Goal: Task Accomplishment & Management: Use online tool/utility

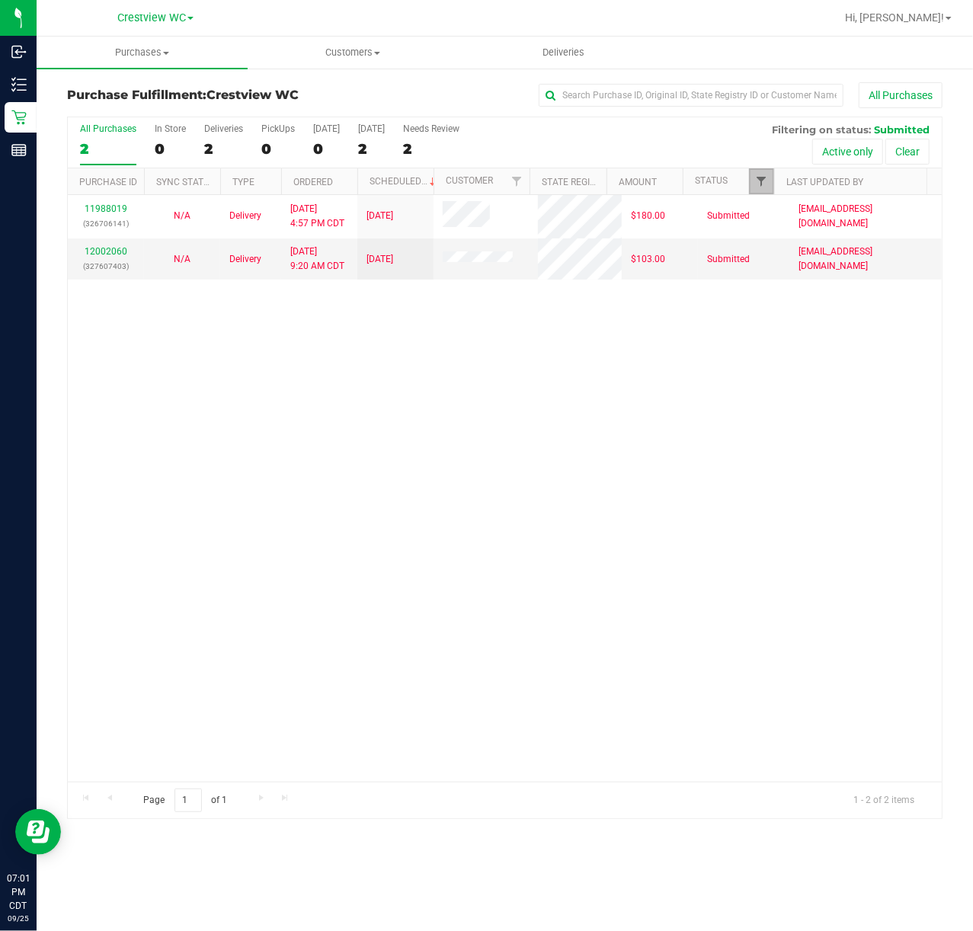
click at [763, 178] on span "Filter" at bounding box center [761, 181] width 12 height 12
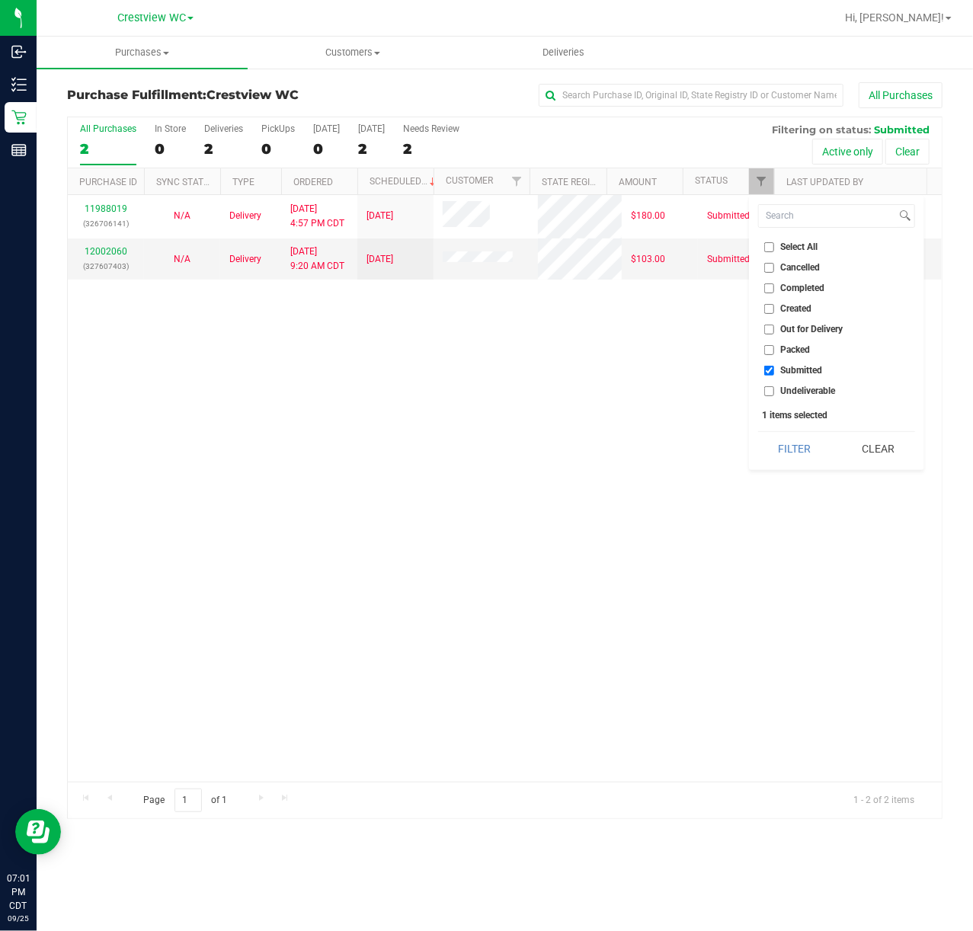
click at [772, 345] on input "Packed" at bounding box center [769, 350] width 10 height 10
checkbox input "true"
click at [784, 370] on span "Submitted" at bounding box center [802, 370] width 42 height 9
click at [774, 370] on input "Submitted" at bounding box center [769, 371] width 10 height 10
checkbox input "false"
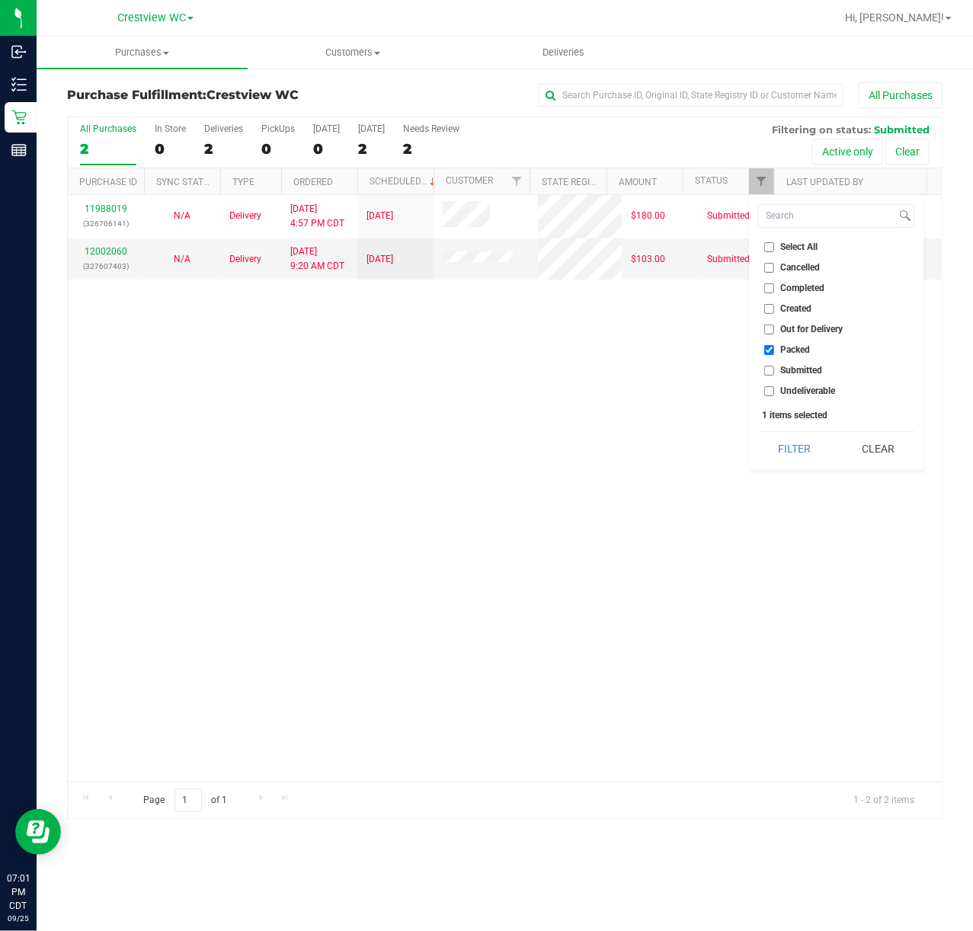
click at [788, 453] on button "Filter" at bounding box center [794, 449] width 73 height 34
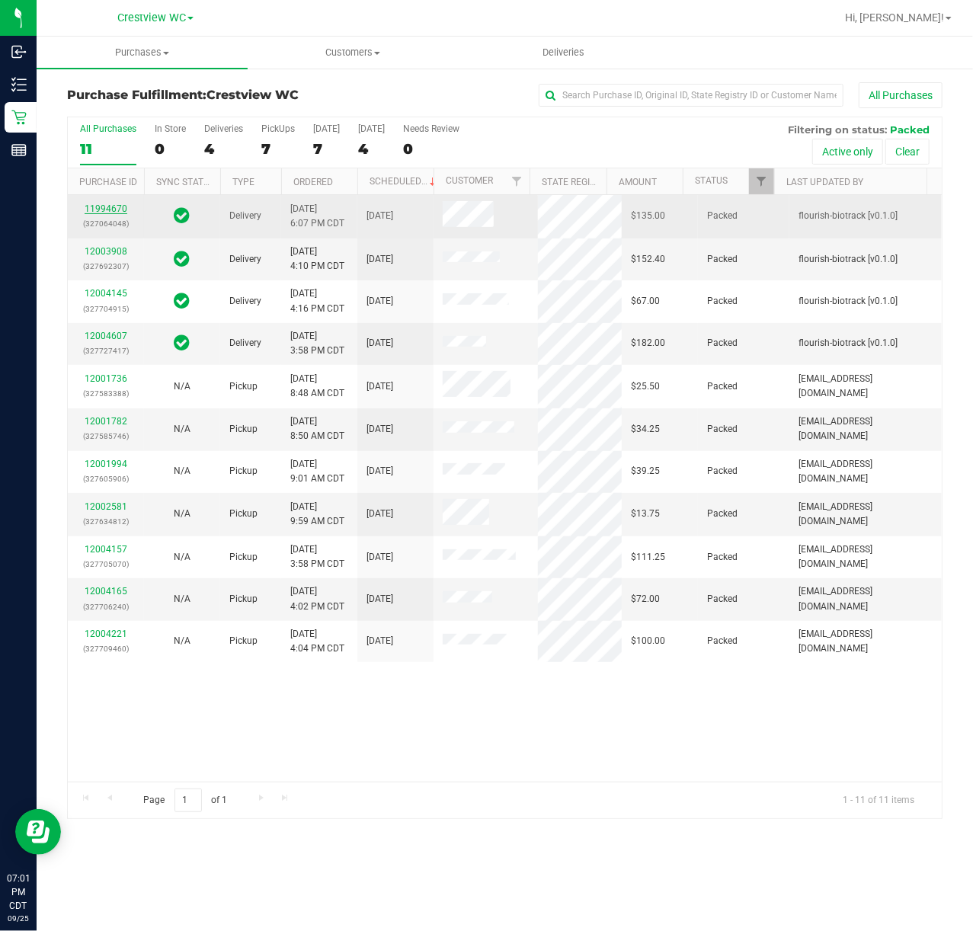
click at [114, 207] on link "11994670" at bounding box center [106, 208] width 43 height 11
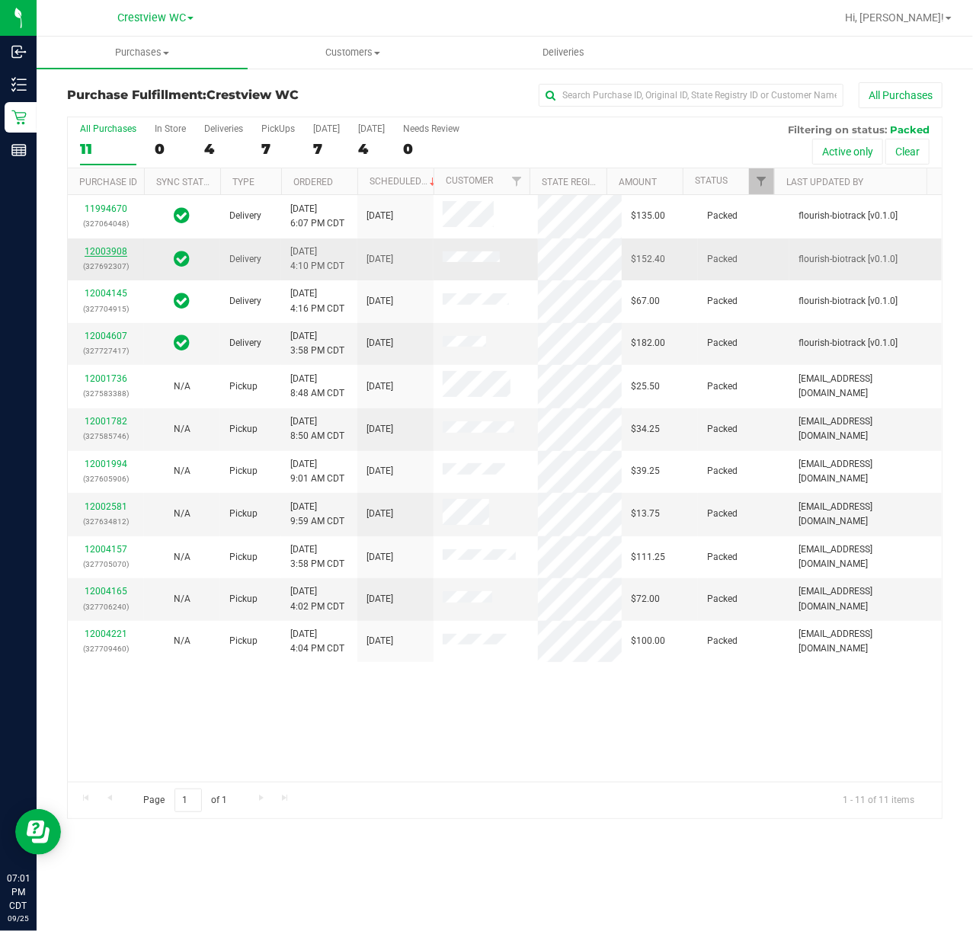
click at [110, 248] on link "12003908" at bounding box center [106, 251] width 43 height 11
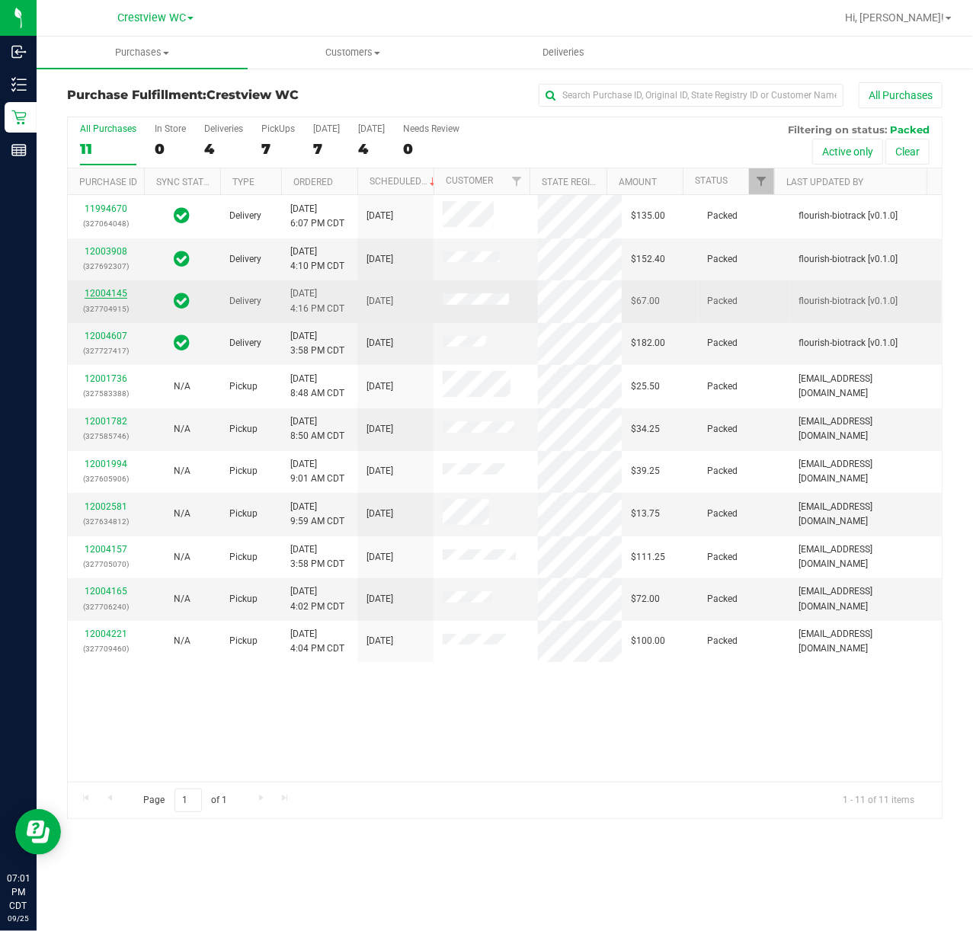
click at [114, 296] on link "12004145" at bounding box center [106, 293] width 43 height 11
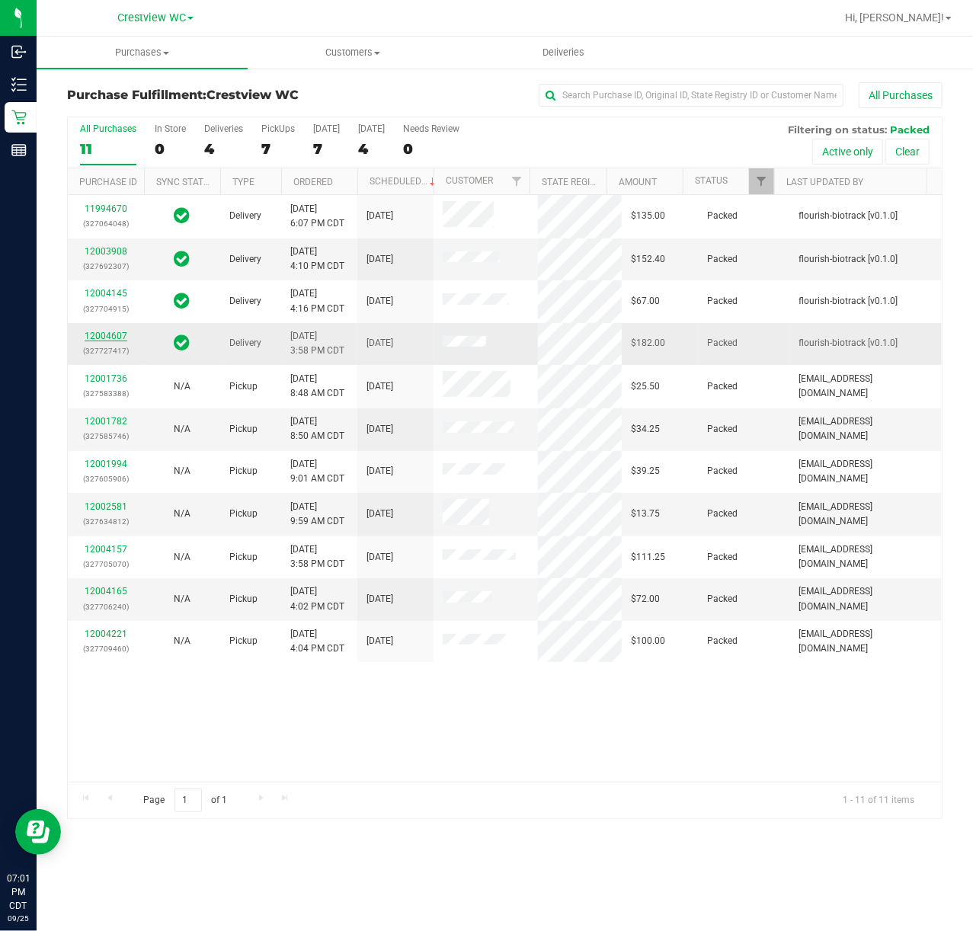
click at [113, 337] on link "12004607" at bounding box center [106, 336] width 43 height 11
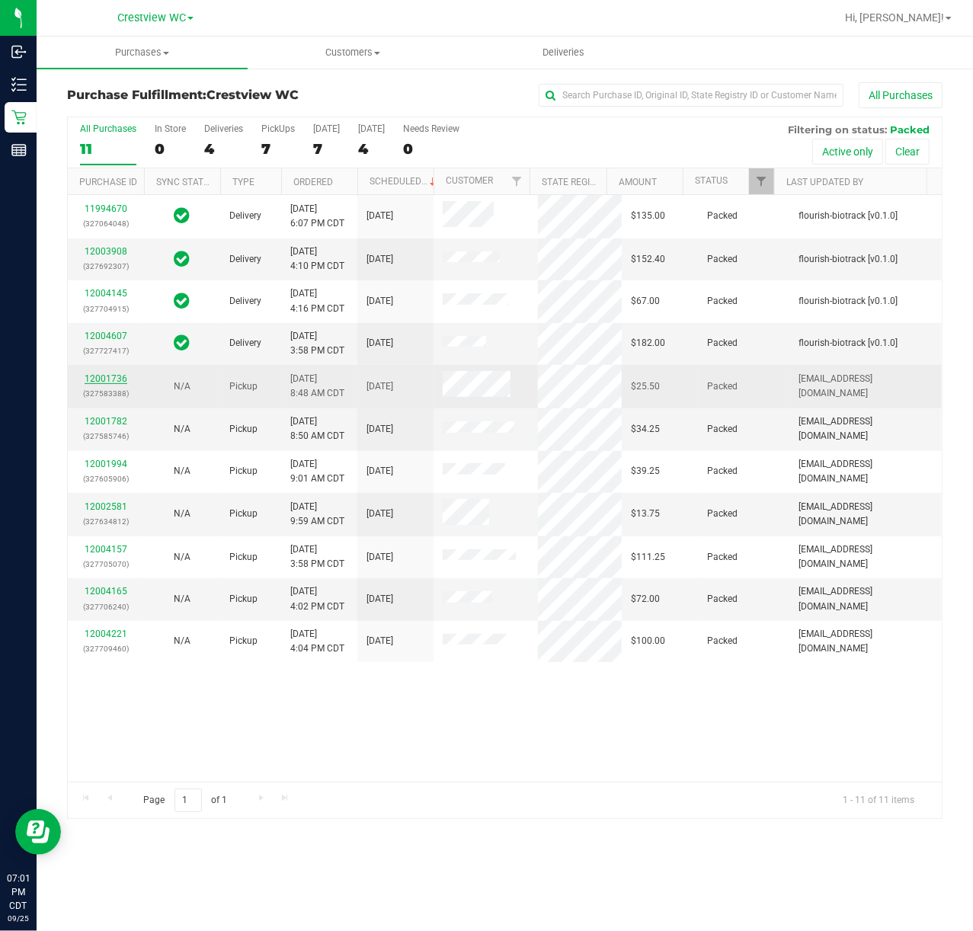
click at [120, 376] on link "12001736" at bounding box center [106, 378] width 43 height 11
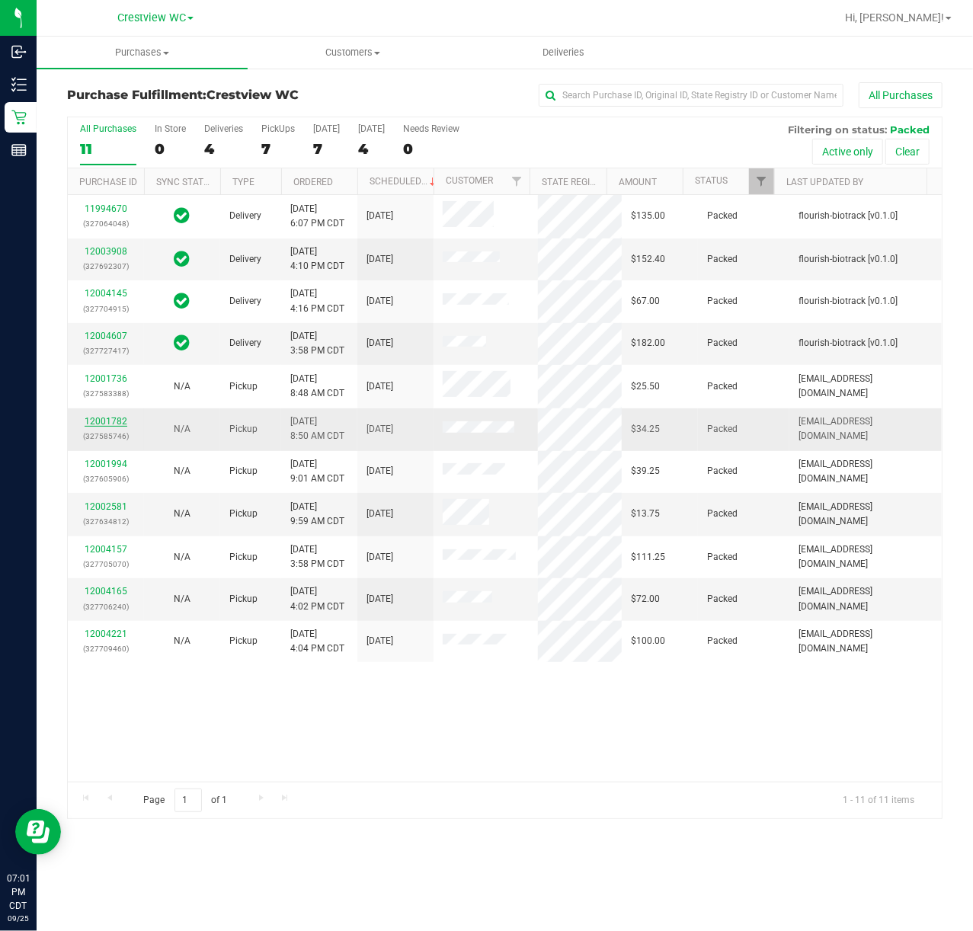
drag, startPoint x: 123, startPoint y: 415, endPoint x: 120, endPoint y: 422, distance: 8.2
click at [123, 415] on div "12001782 (327585746)" at bounding box center [106, 429] width 58 height 29
click at [120, 422] on link "12001782" at bounding box center [106, 421] width 43 height 11
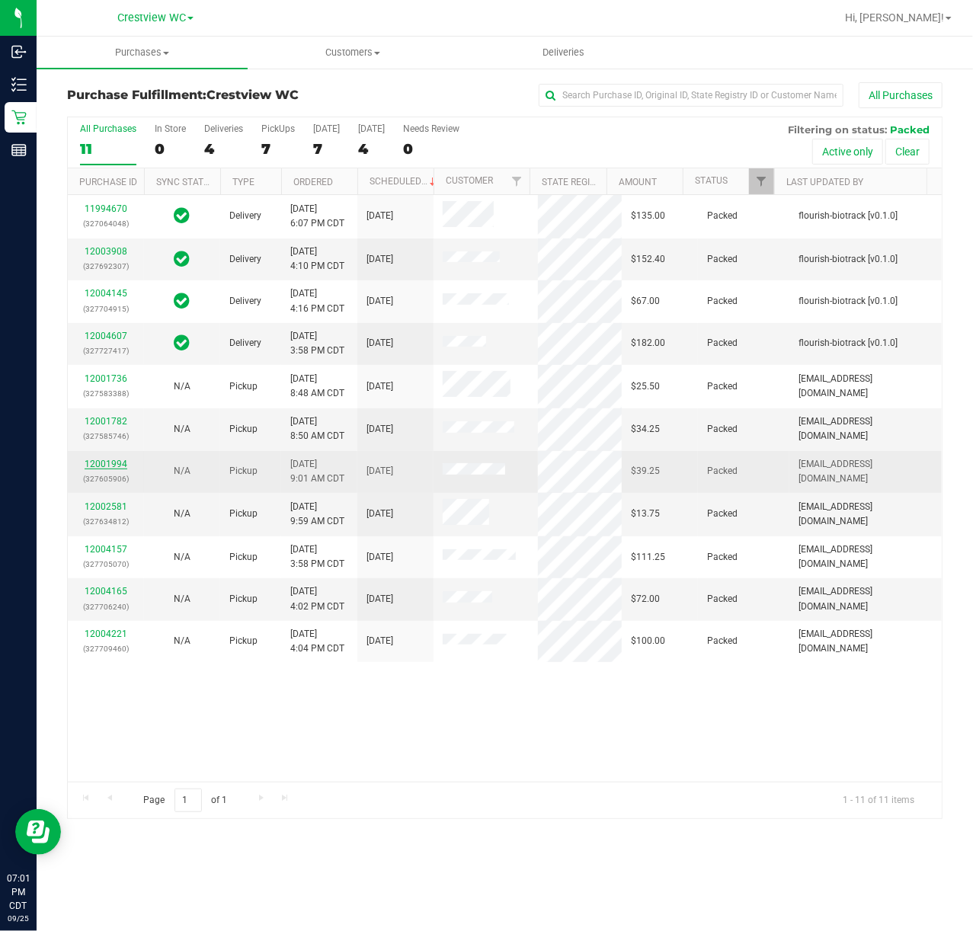
click at [105, 466] on link "12001994" at bounding box center [106, 464] width 43 height 11
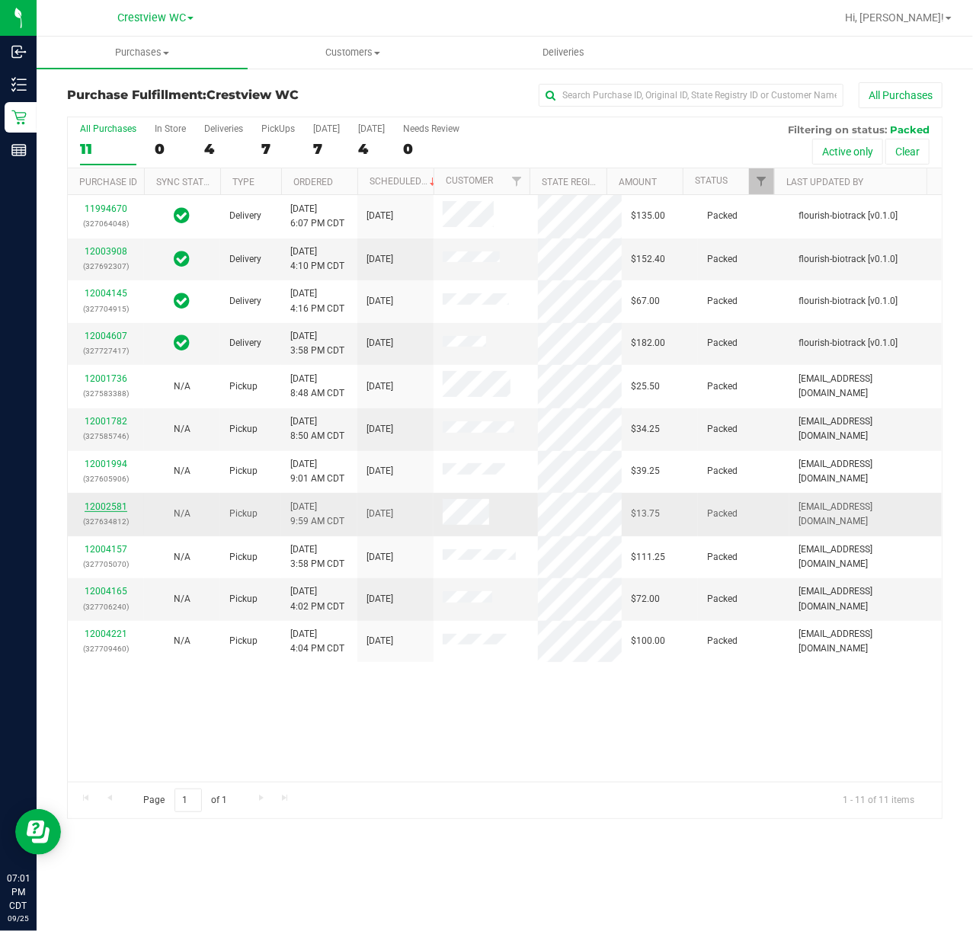
click at [105, 509] on link "12002581" at bounding box center [106, 506] width 43 height 11
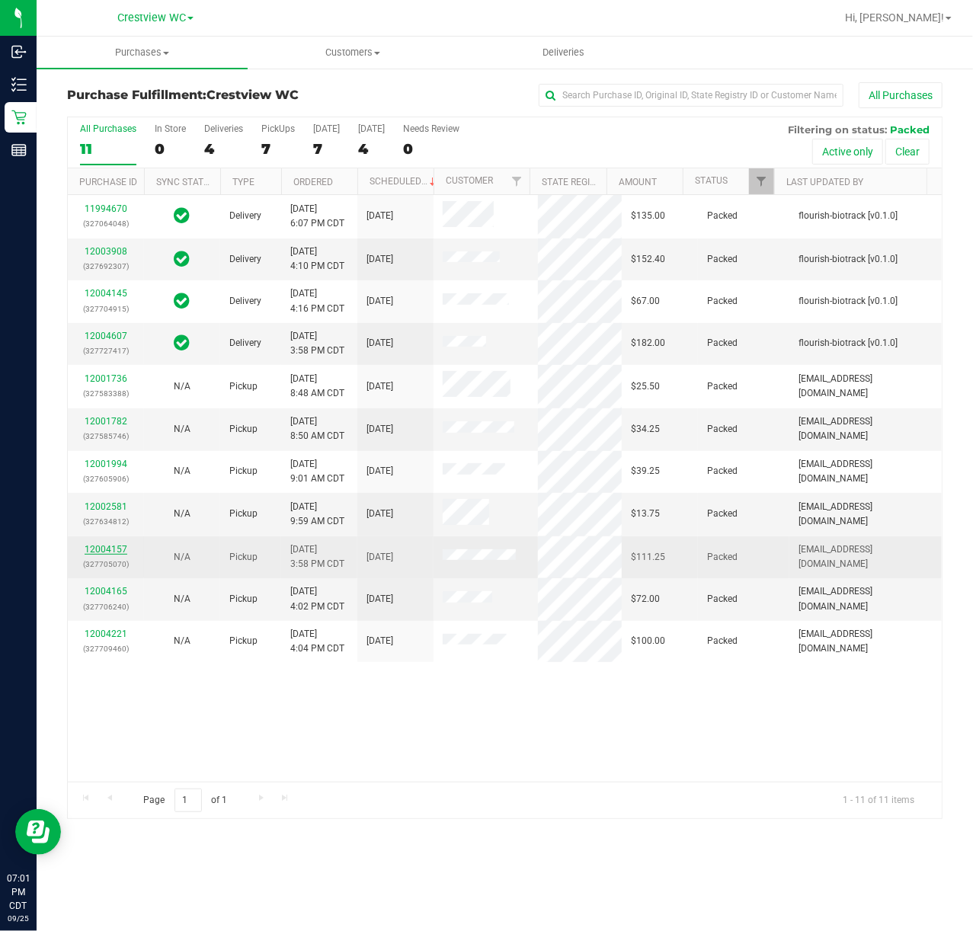
click at [101, 553] on link "12004157" at bounding box center [106, 549] width 43 height 11
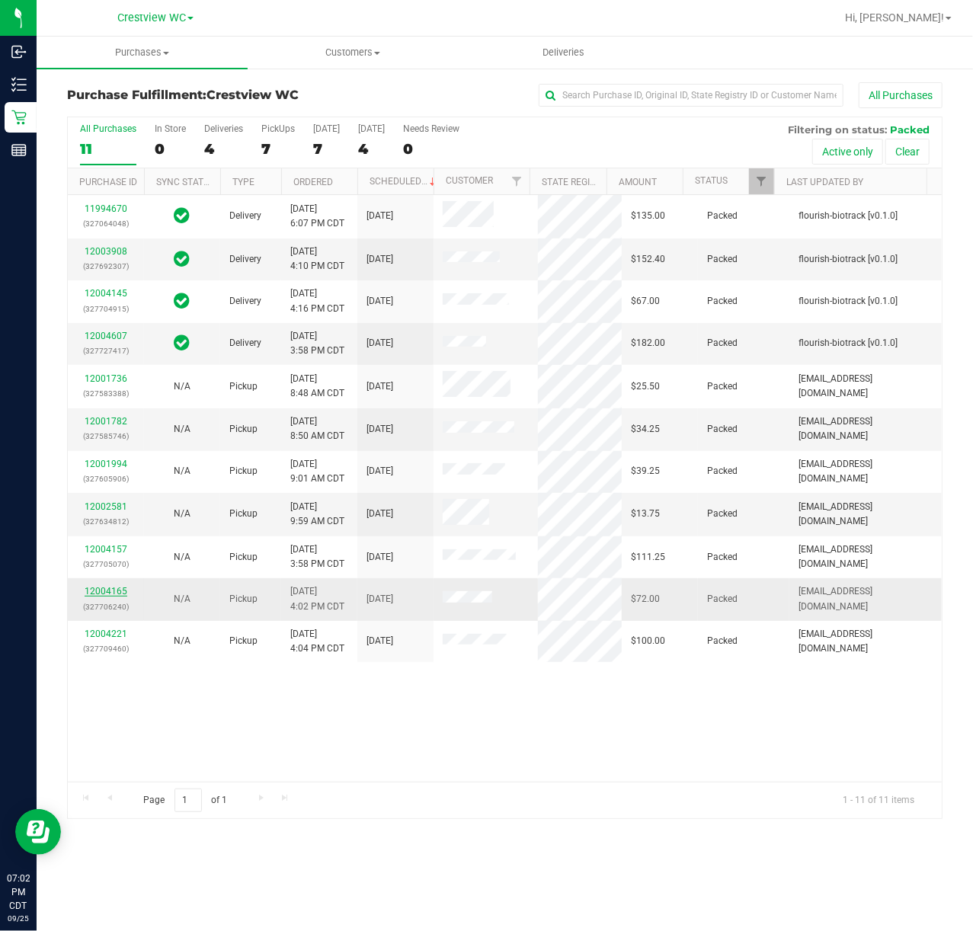
click at [99, 593] on link "12004165" at bounding box center [106, 591] width 43 height 11
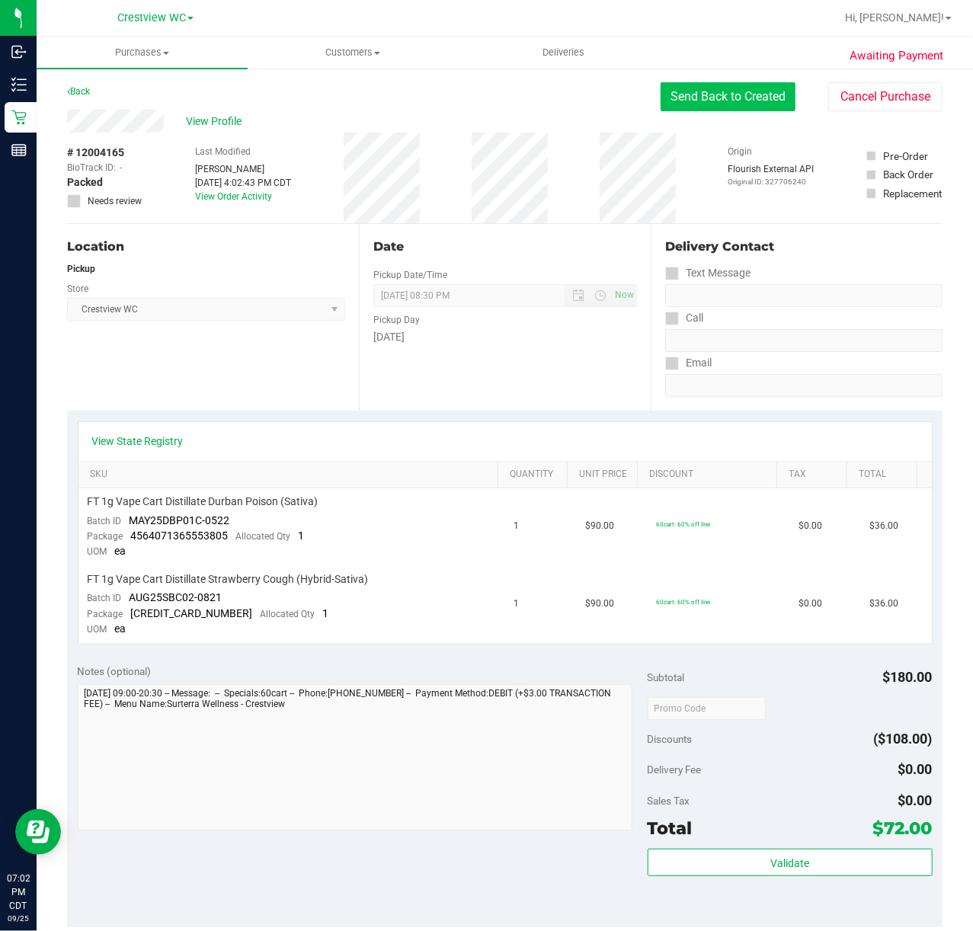
click at [690, 87] on button "Send Back to Created" at bounding box center [728, 96] width 135 height 29
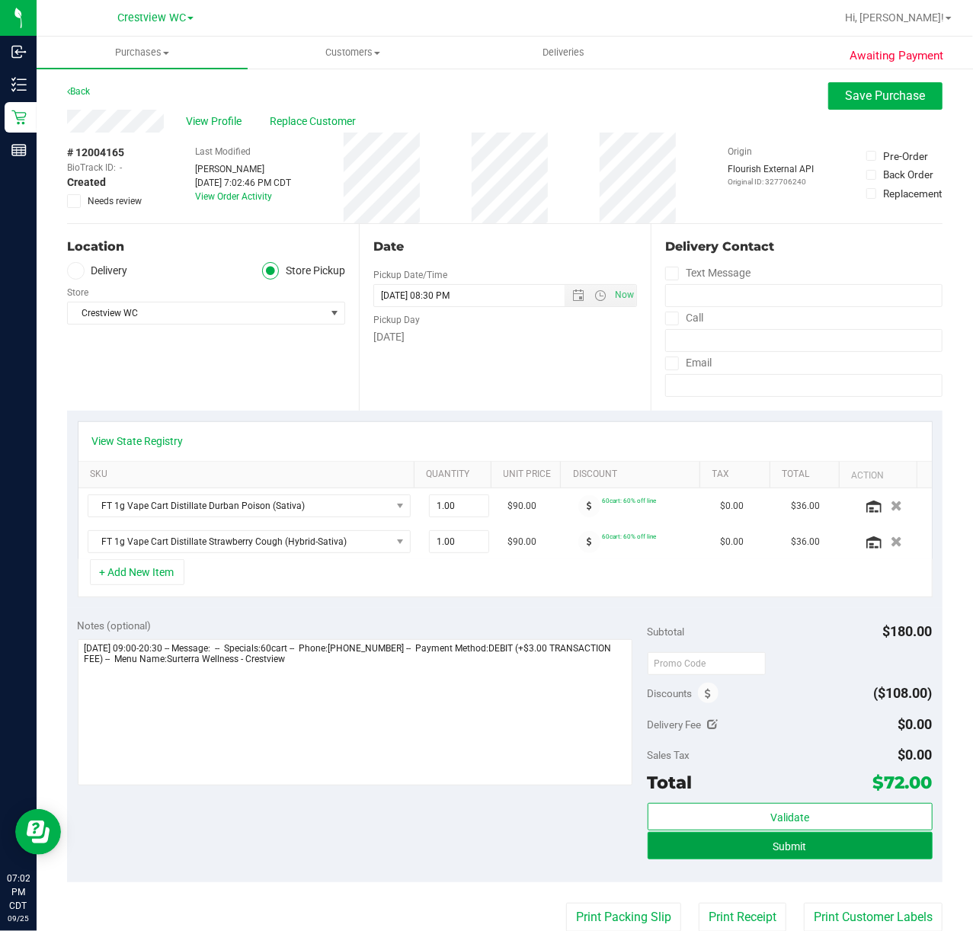
click at [764, 856] on button "Submit" at bounding box center [790, 845] width 285 height 27
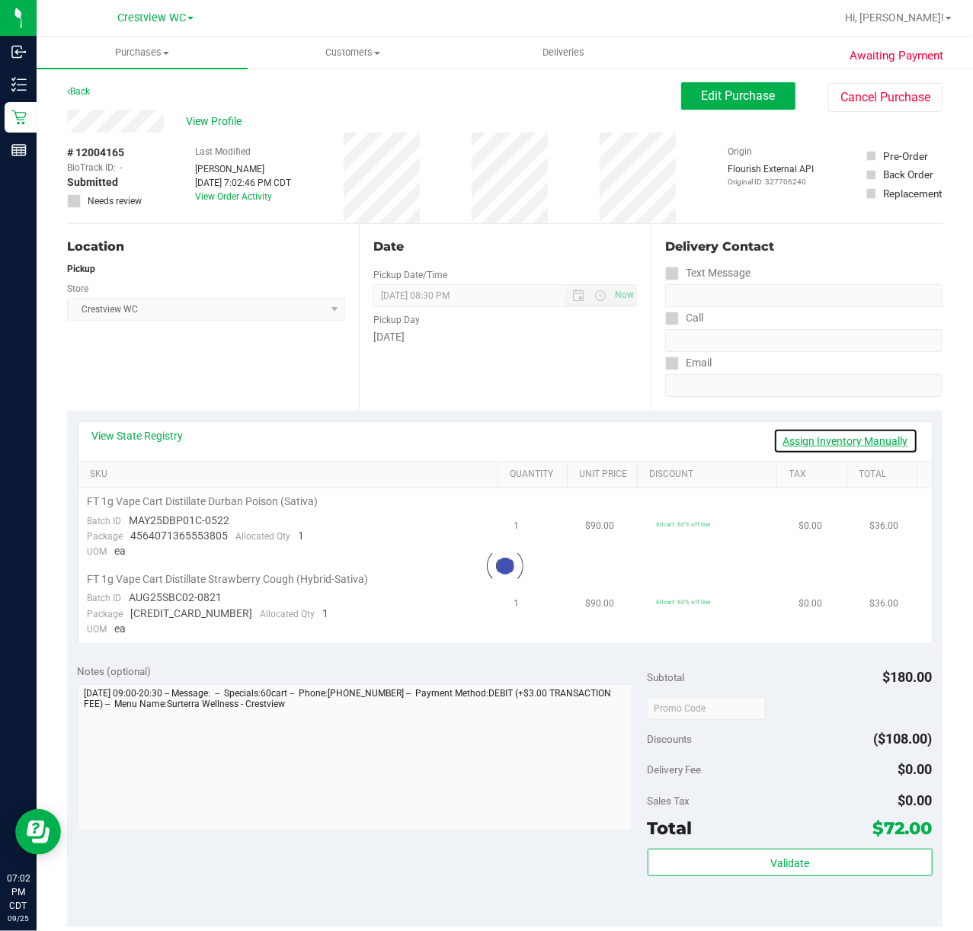
click at [788, 439] on link "Assign Inventory Manually" at bounding box center [845, 441] width 145 height 26
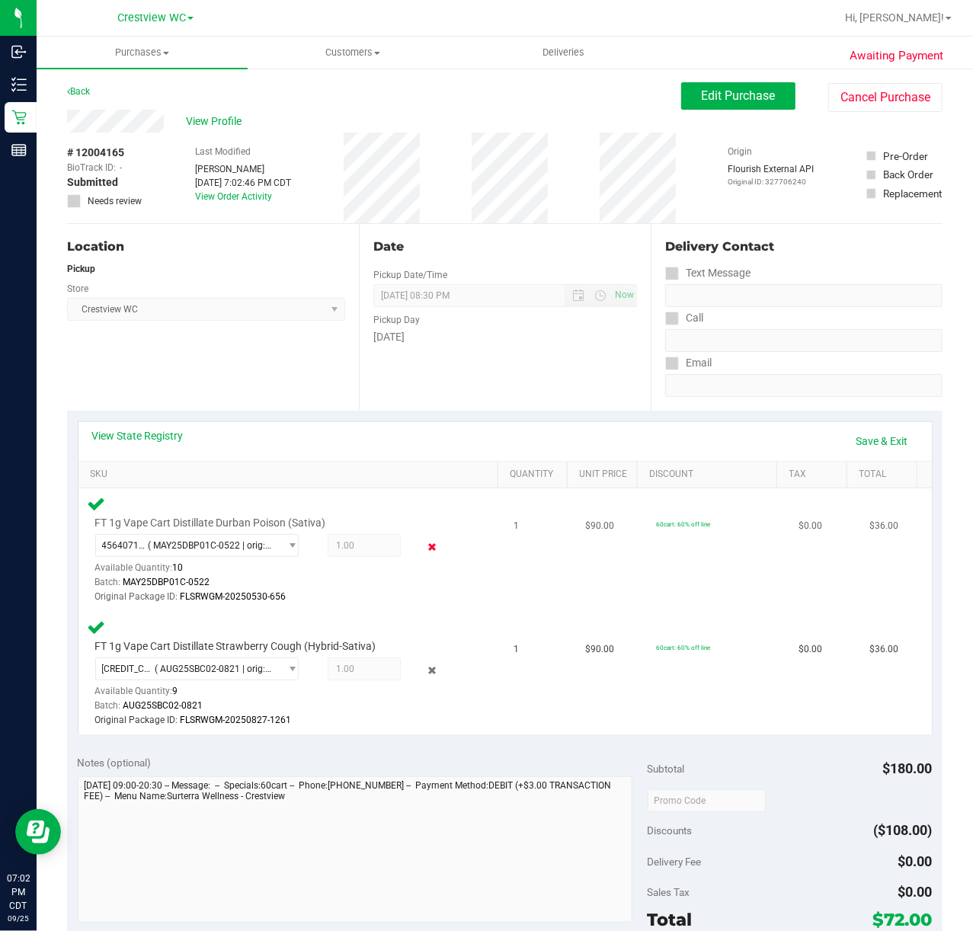
click at [424, 549] on icon at bounding box center [432, 548] width 16 height 18
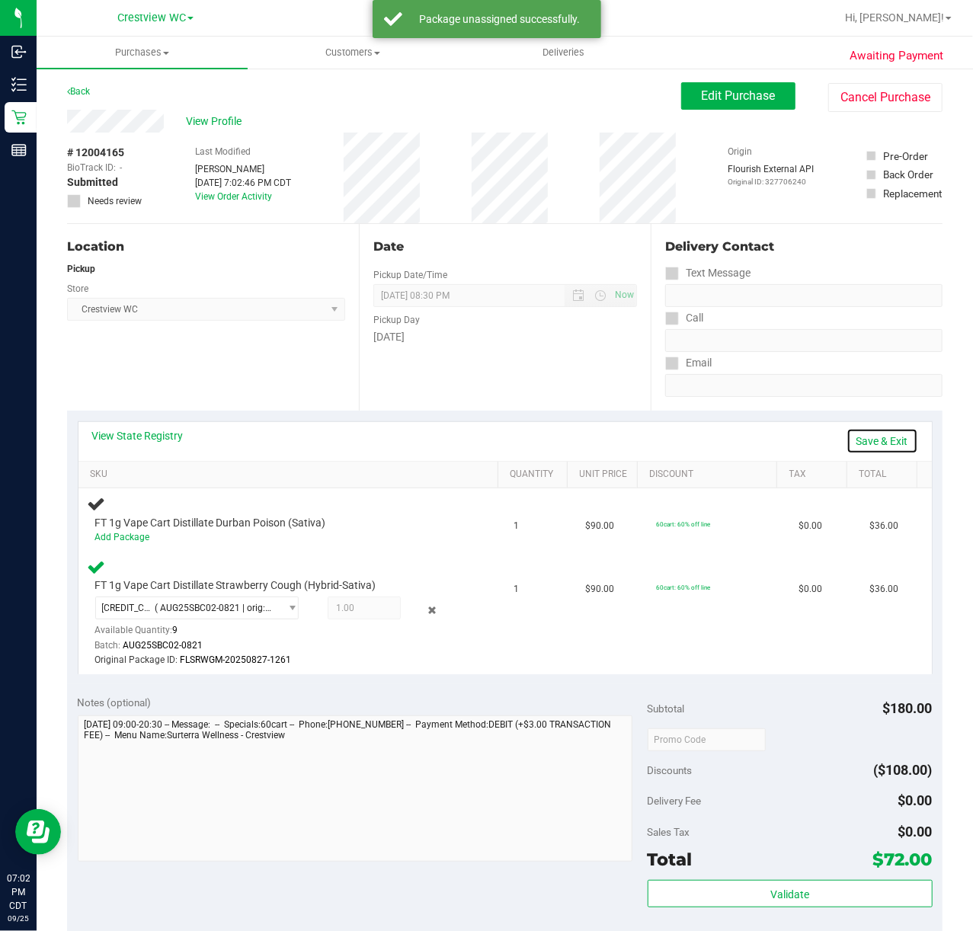
click at [847, 446] on link "Save & Exit" at bounding box center [883, 441] width 72 height 26
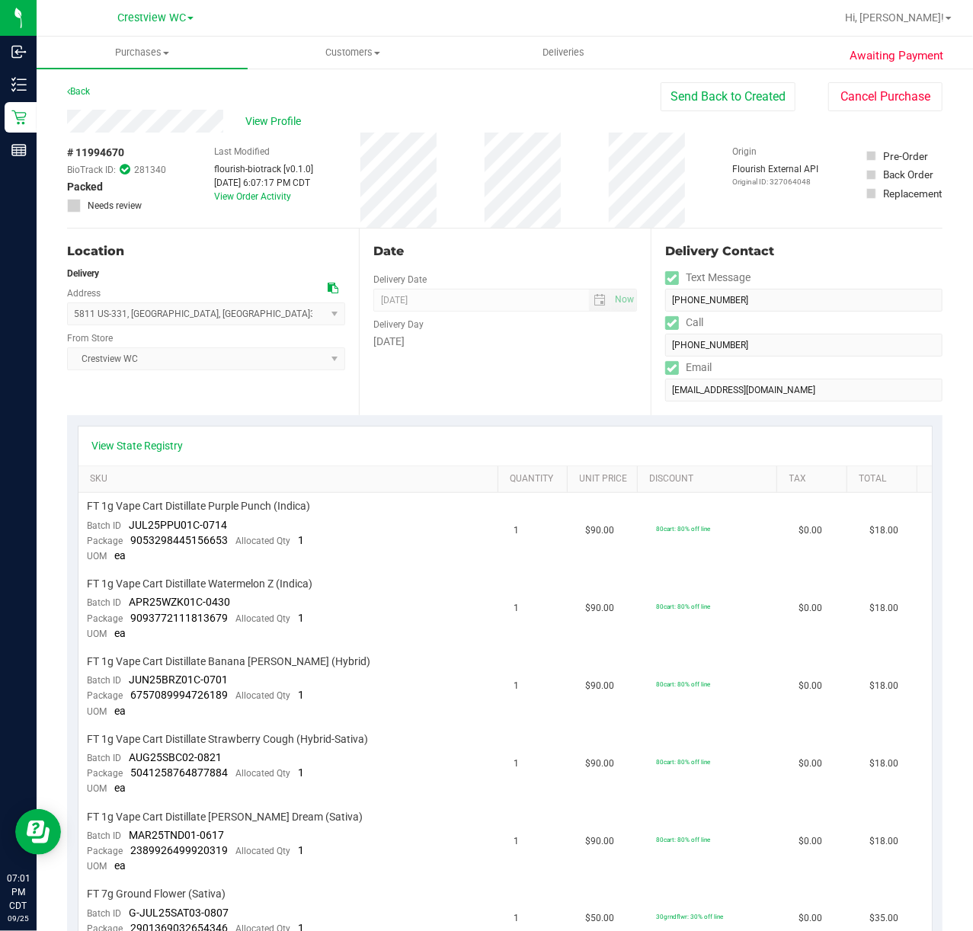
scroll to position [101, 0]
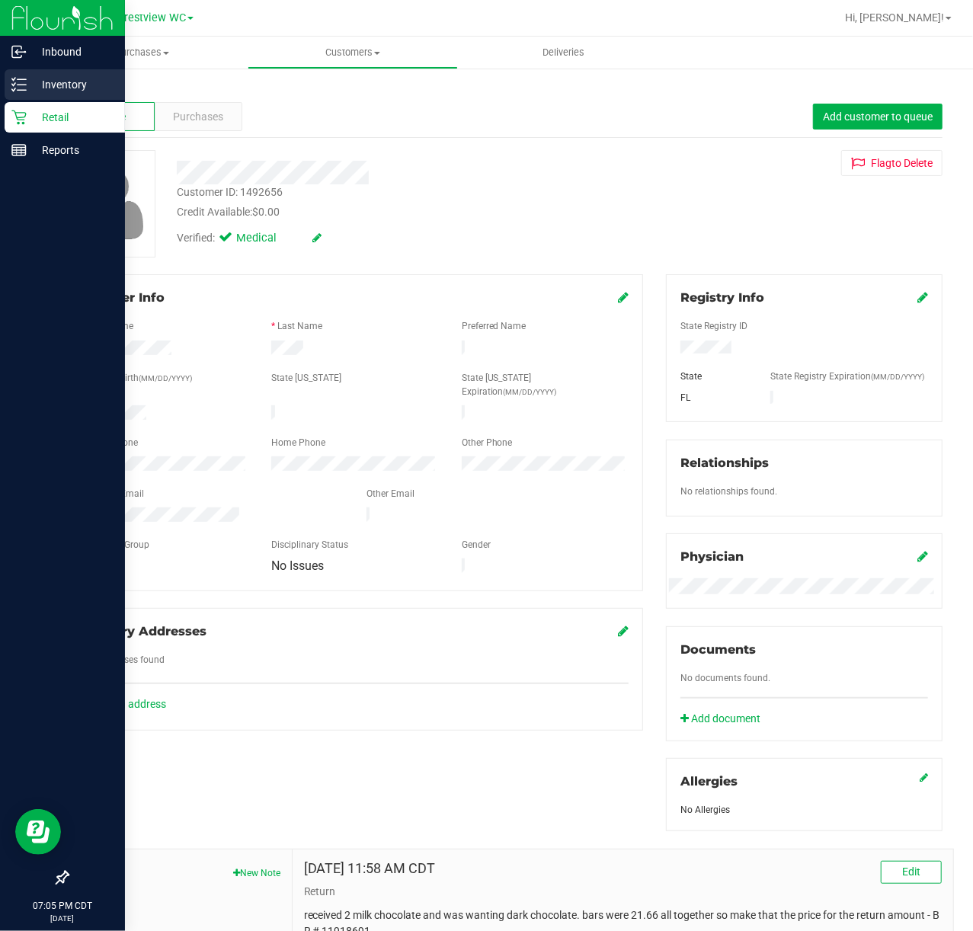
click at [22, 89] on icon at bounding box center [18, 84] width 15 height 15
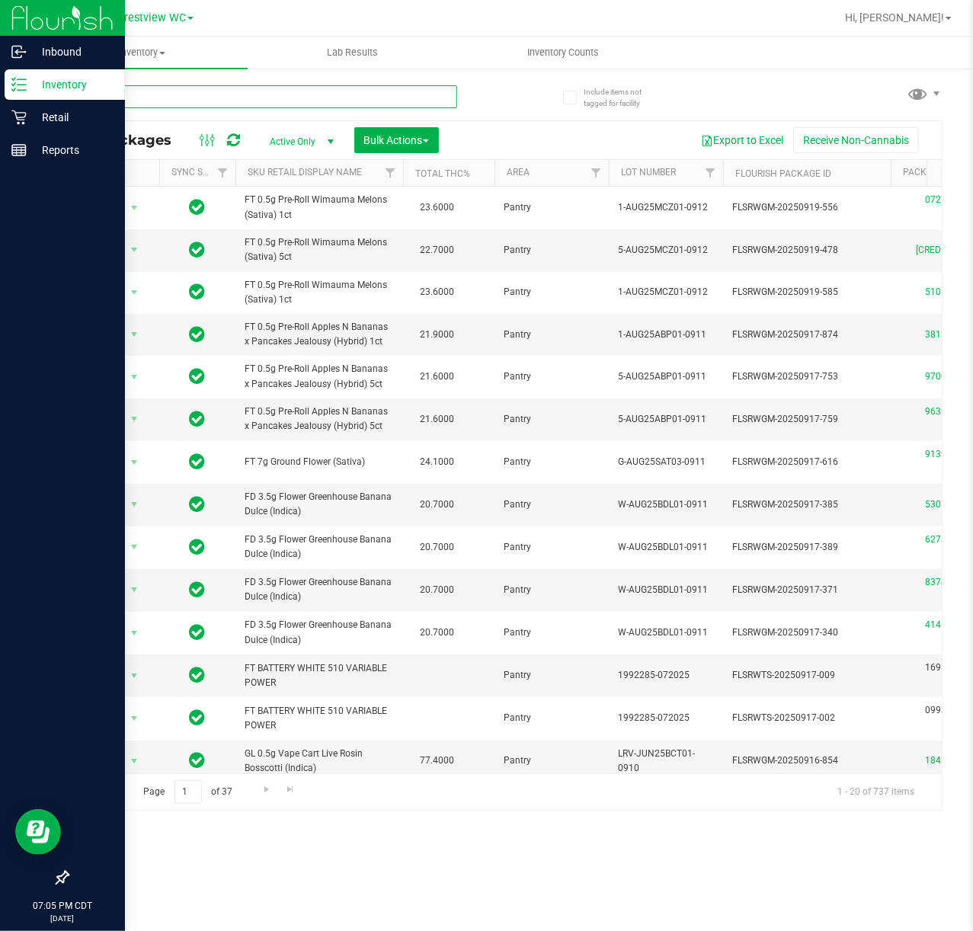
click at [138, 94] on input "text" at bounding box center [262, 96] width 390 height 23
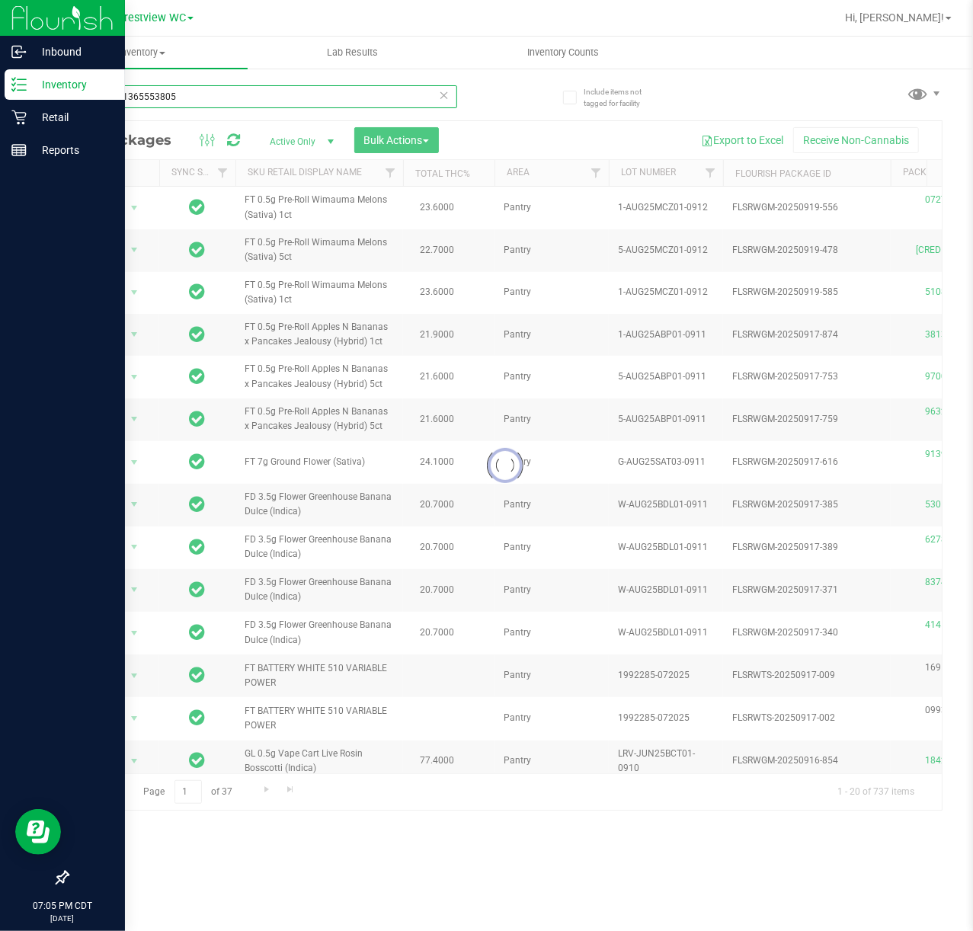
type input "4564071365553805"
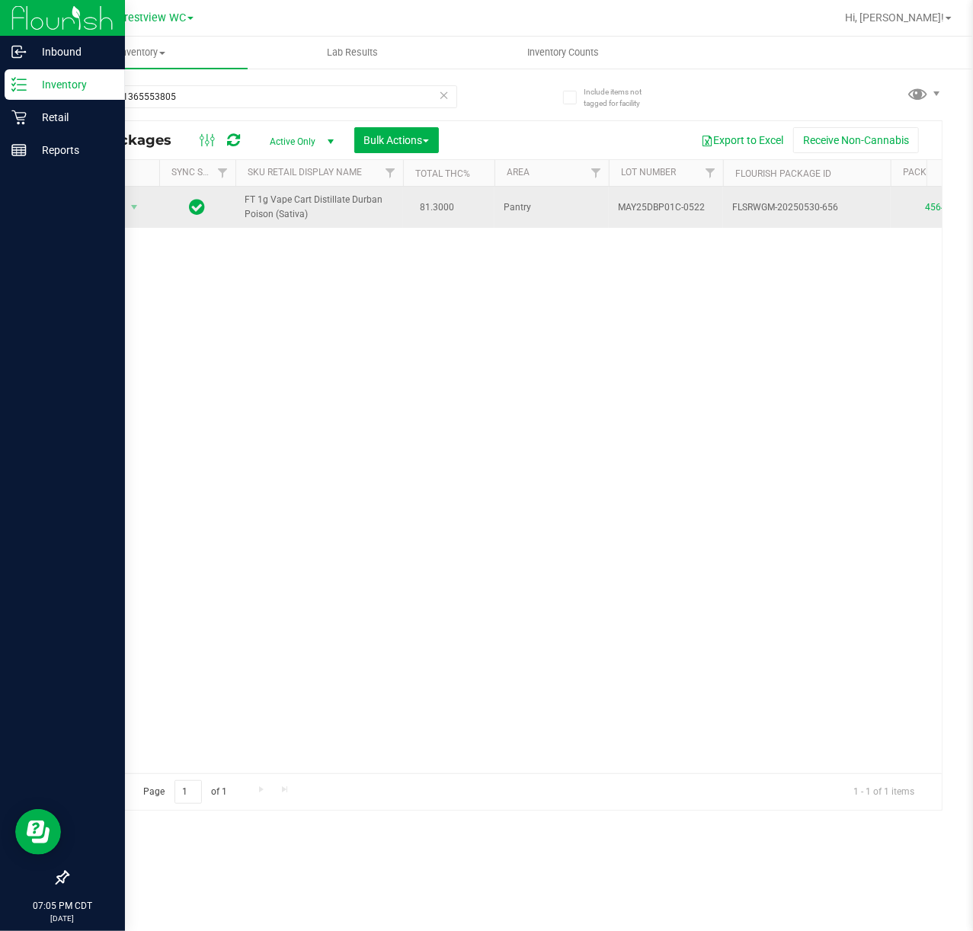
click at [110, 216] on span "Action" at bounding box center [103, 207] width 41 height 21
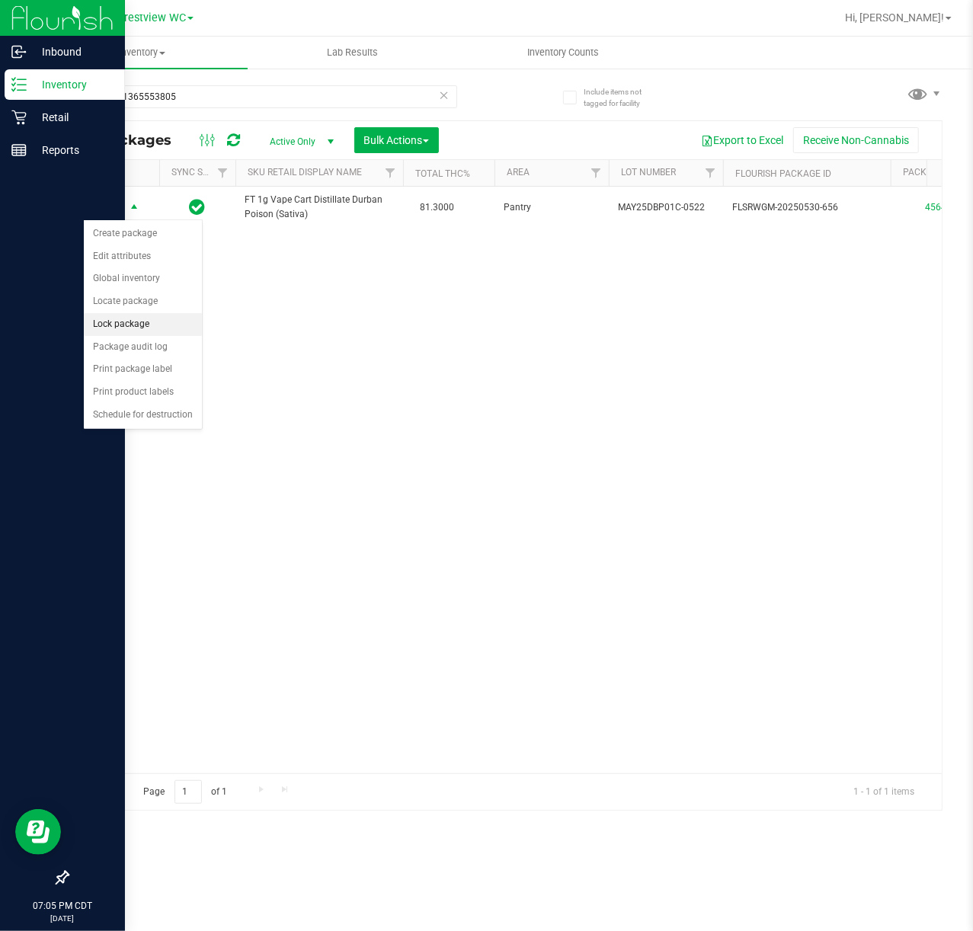
click at [150, 328] on li "Lock package" at bounding box center [143, 324] width 118 height 23
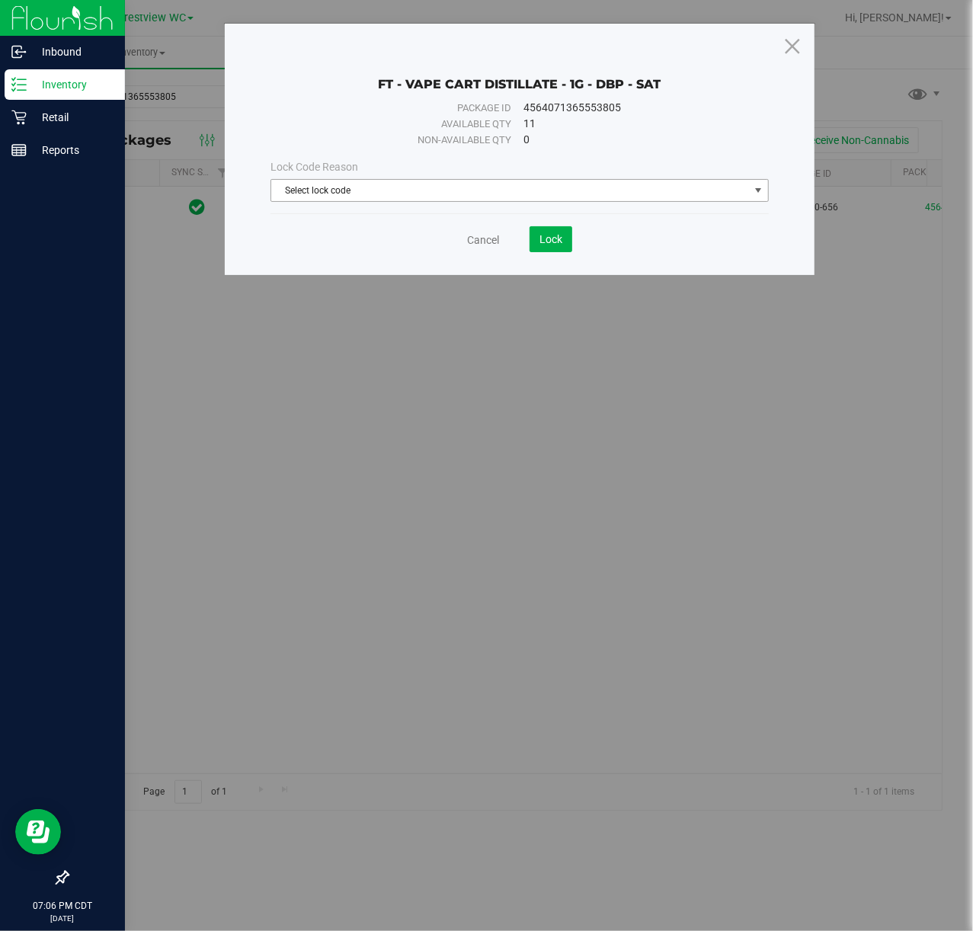
click at [372, 183] on span "Select lock code" at bounding box center [509, 190] width 477 height 21
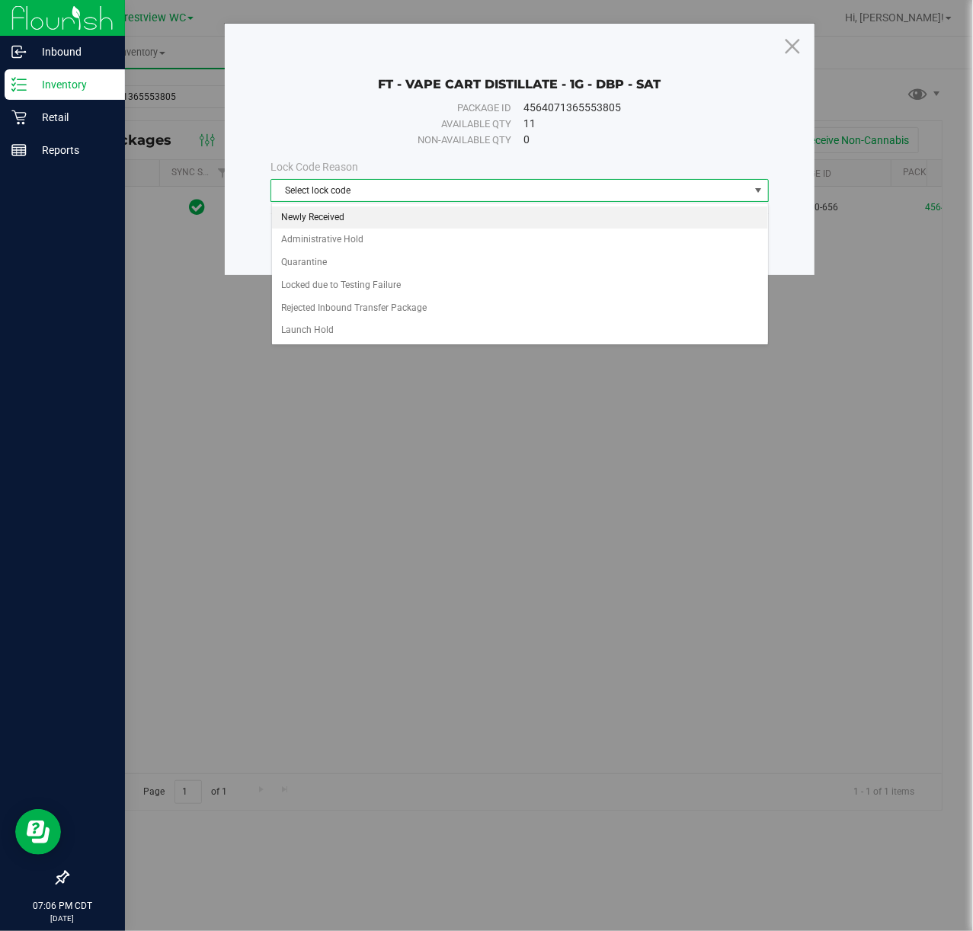
click at [357, 210] on li "Newly Received" at bounding box center [520, 217] width 496 height 23
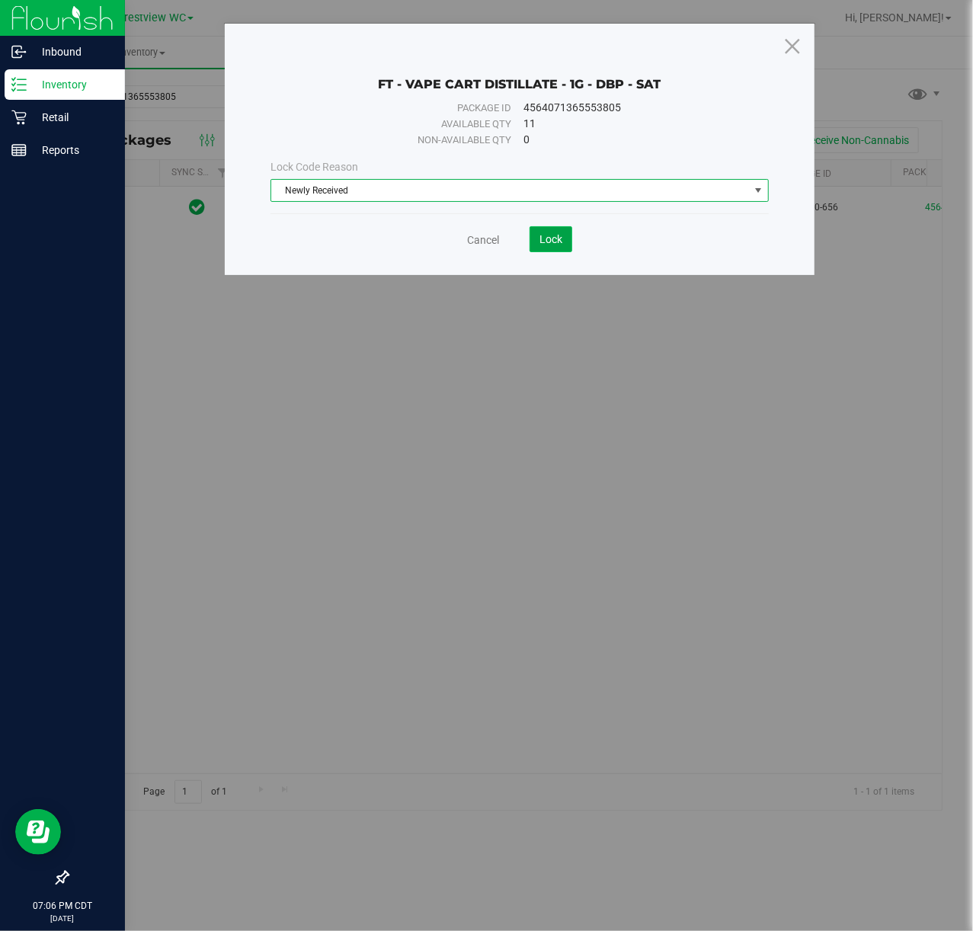
click at [538, 238] on button "Lock" at bounding box center [551, 239] width 43 height 26
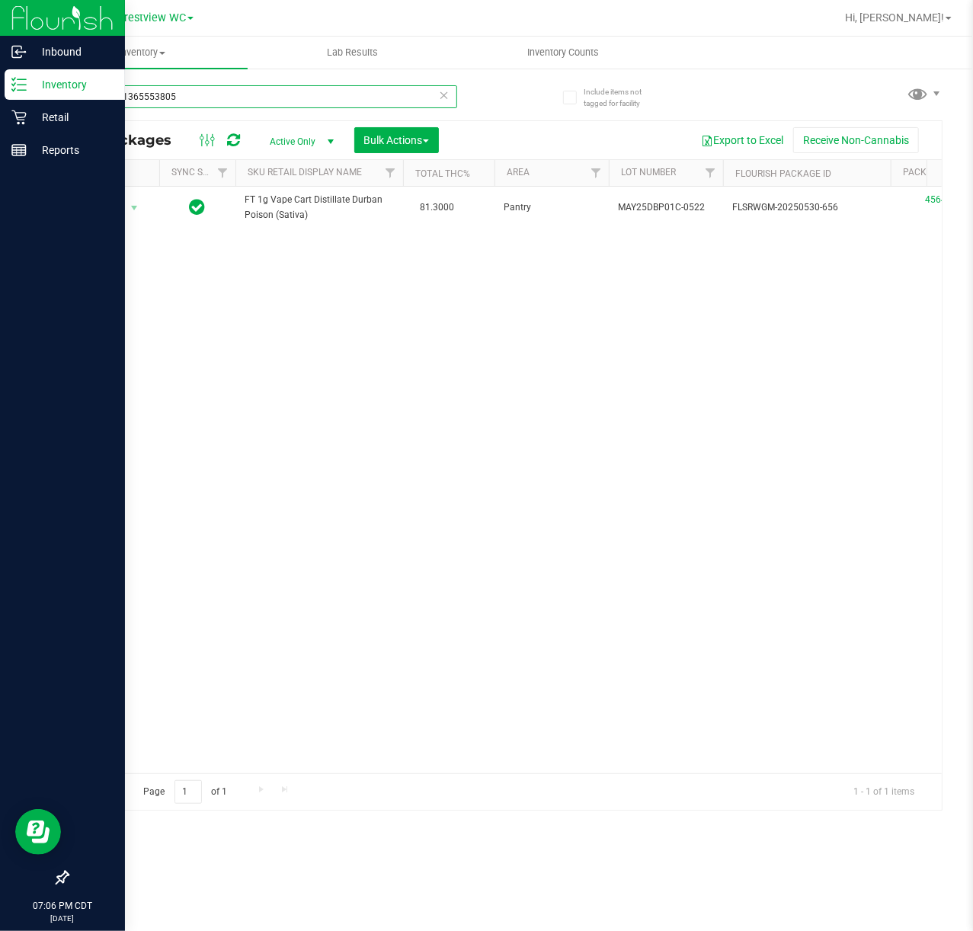
drag, startPoint x: 215, startPoint y: 92, endPoint x: -629, endPoint y: 203, distance: 851.5
click at [0, 203] on html "Inbound Inventory Retail Reports 07:06 PM CDT 09/25/2025 09/25 Crestview WC Hi,…" at bounding box center [486, 465] width 973 height 931
type input "1360915058220430"
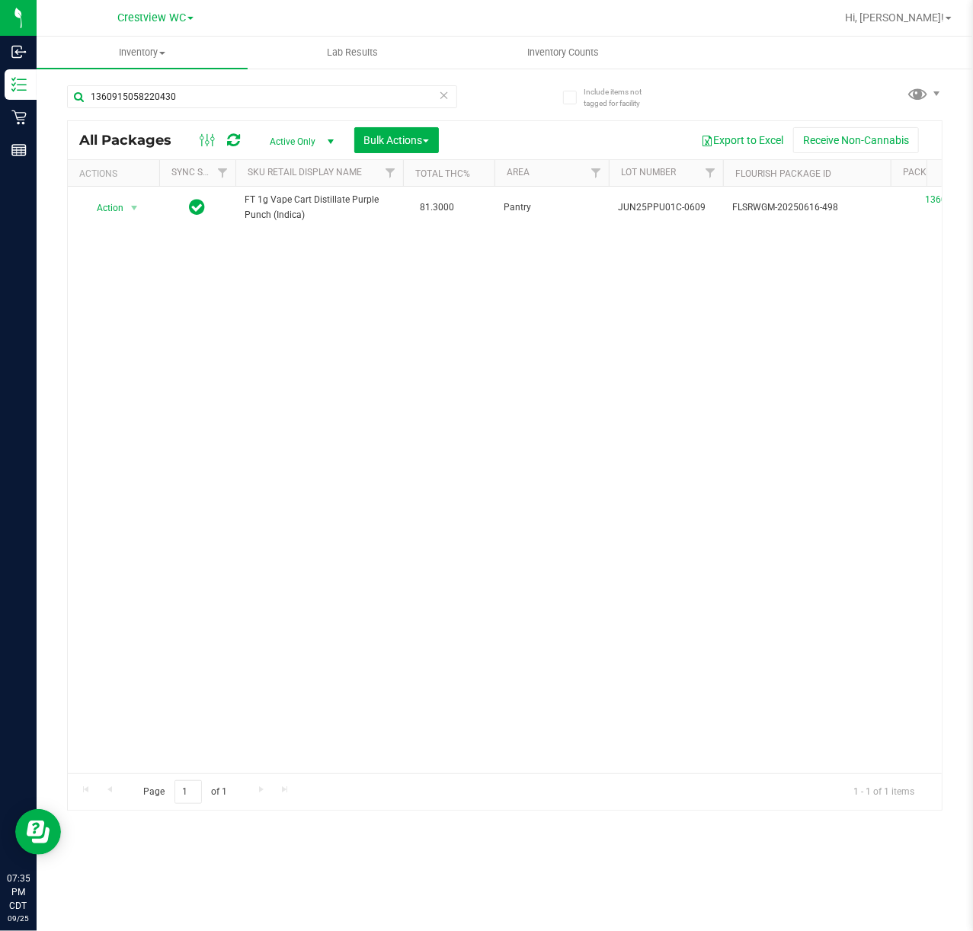
click at [105, 914] on div "Inventory All packages All inventory Waste log Create inventory Lab Results Inv…" at bounding box center [505, 484] width 936 height 895
